Goal: Information Seeking & Learning: Learn about a topic

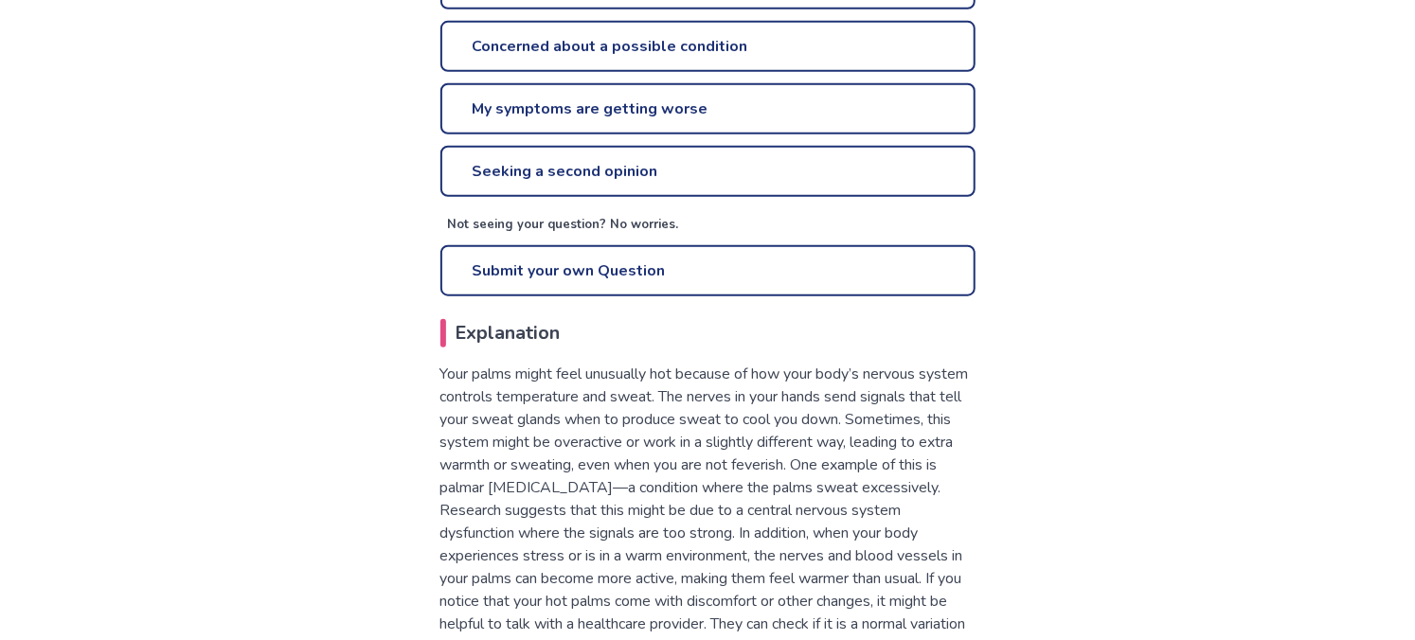
drag, startPoint x: 0, startPoint y: 0, endPoint x: 1263, endPoint y: 498, distance: 1358.0
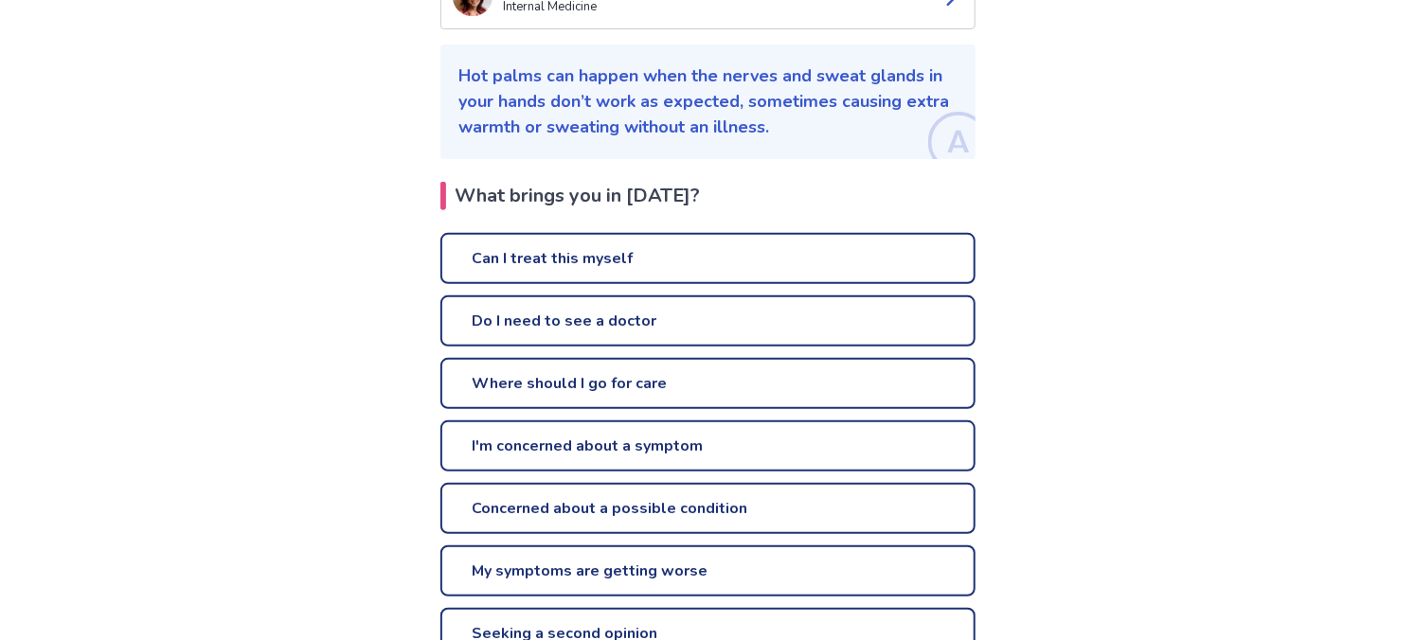
scroll to position [267, 0]
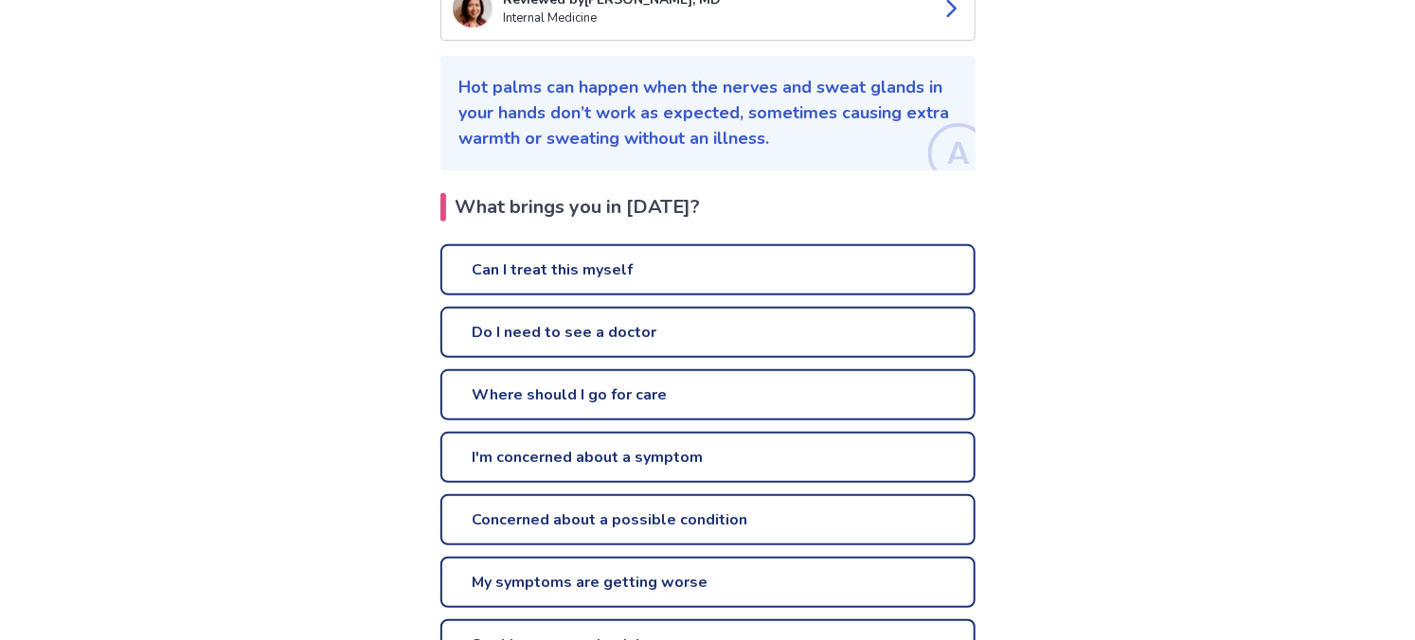
click at [867, 269] on link "Can I treat this myself" at bounding box center [707, 269] width 535 height 51
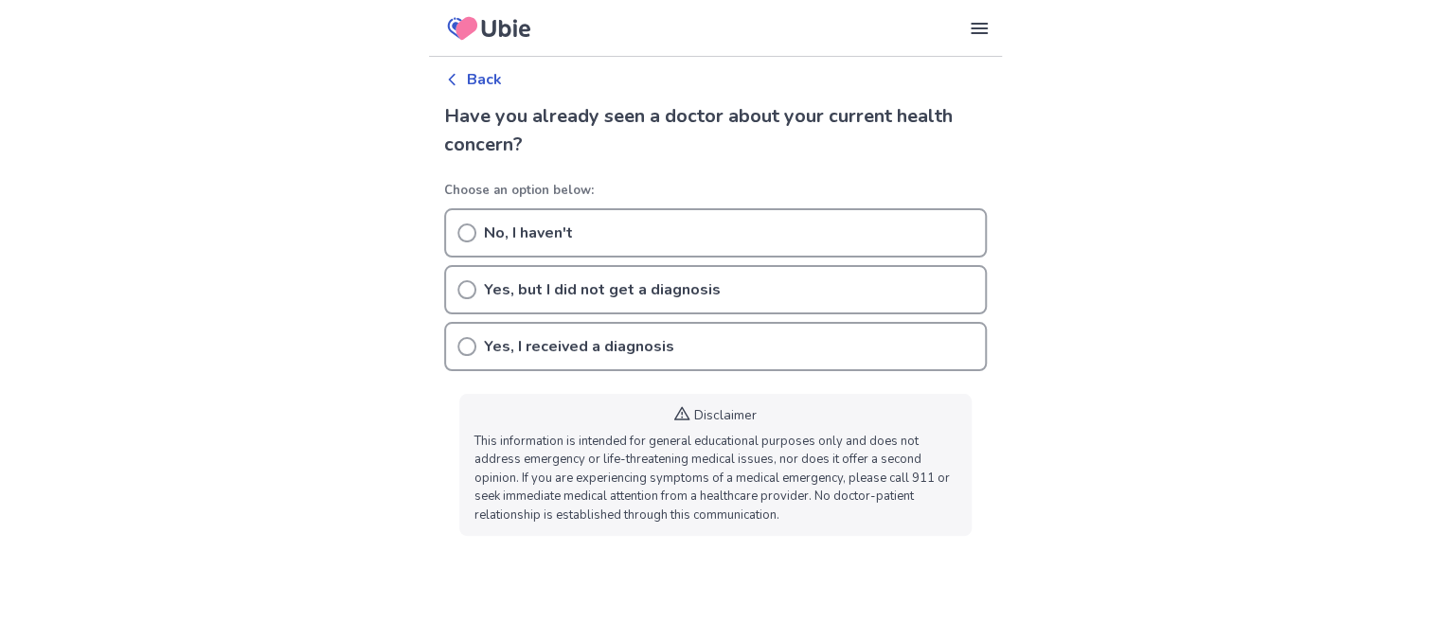
click at [462, 232] on icon at bounding box center [466, 232] width 19 height 19
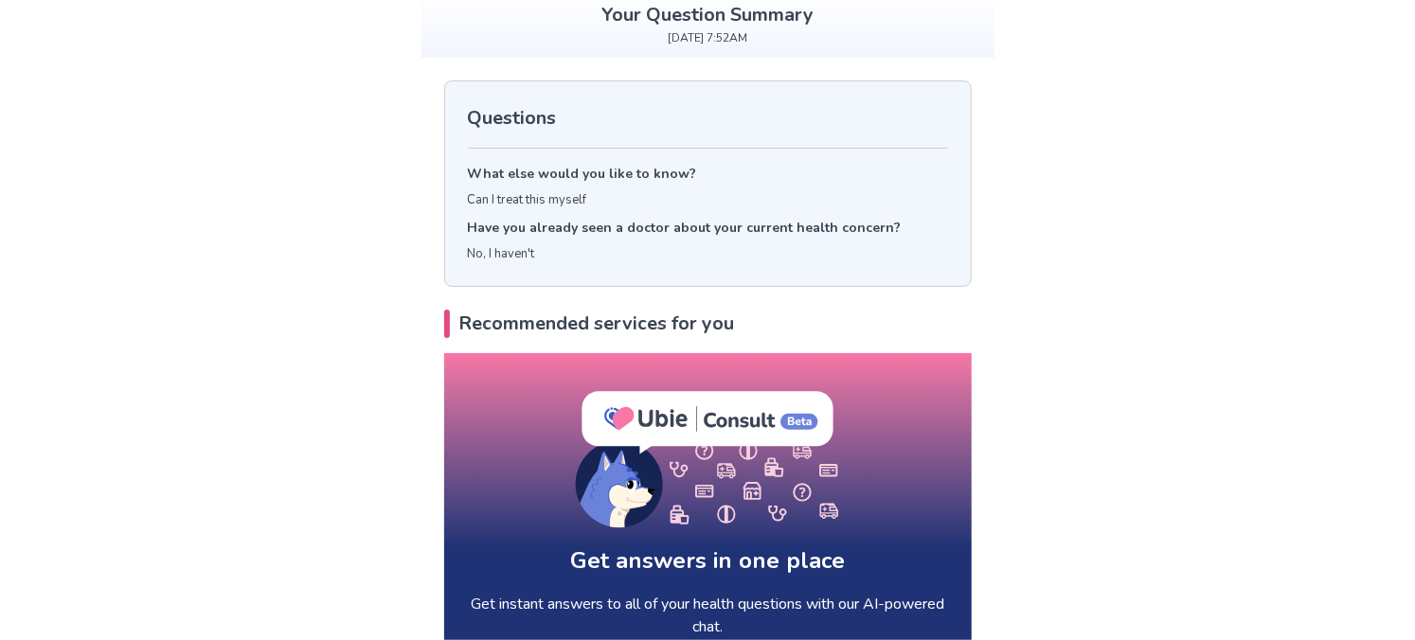
scroll to position [189, 0]
